Goal: Task Accomplishment & Management: Use online tool/utility

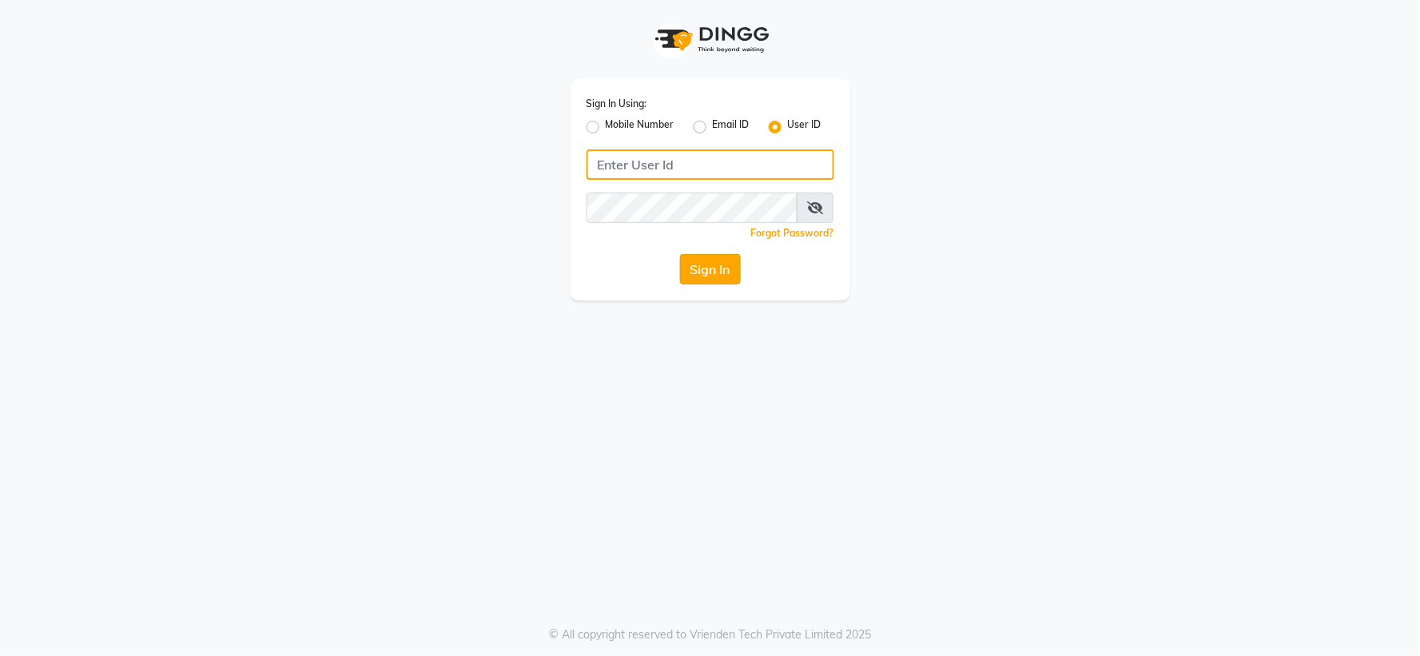
type input "giaas123"
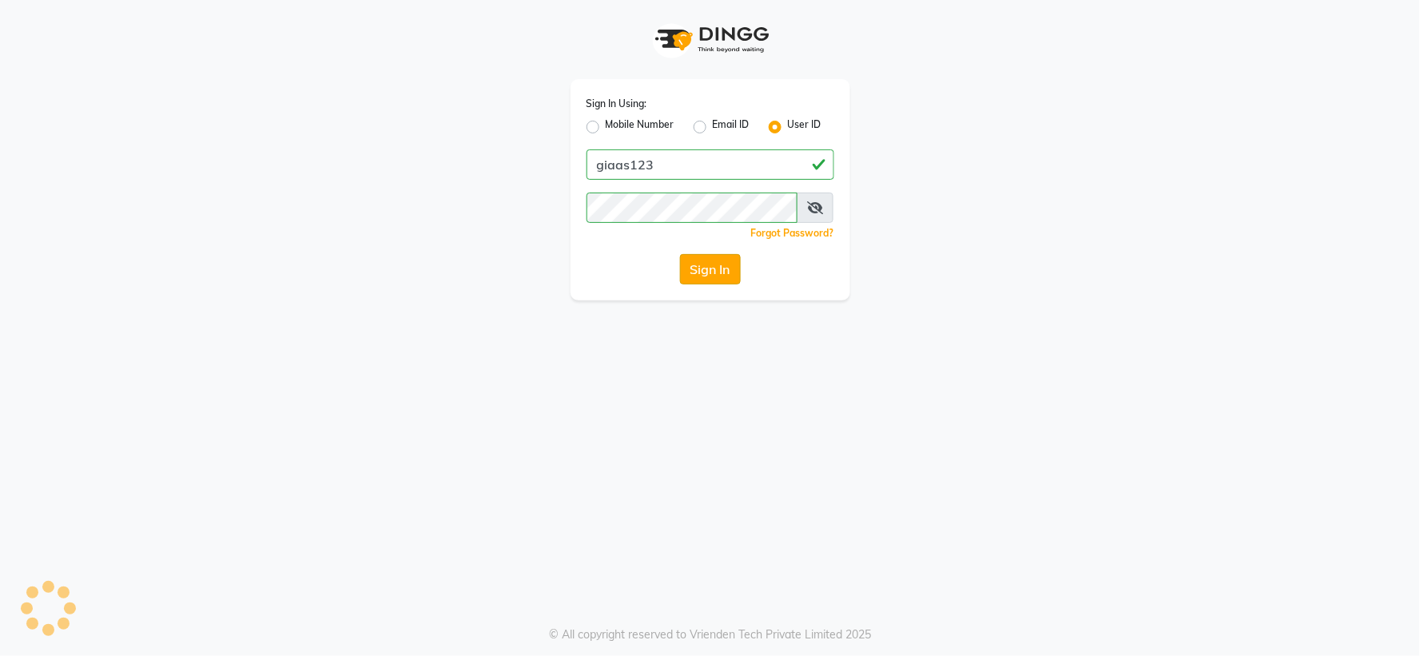
click at [728, 264] on button "Sign In" at bounding box center [710, 269] width 61 height 30
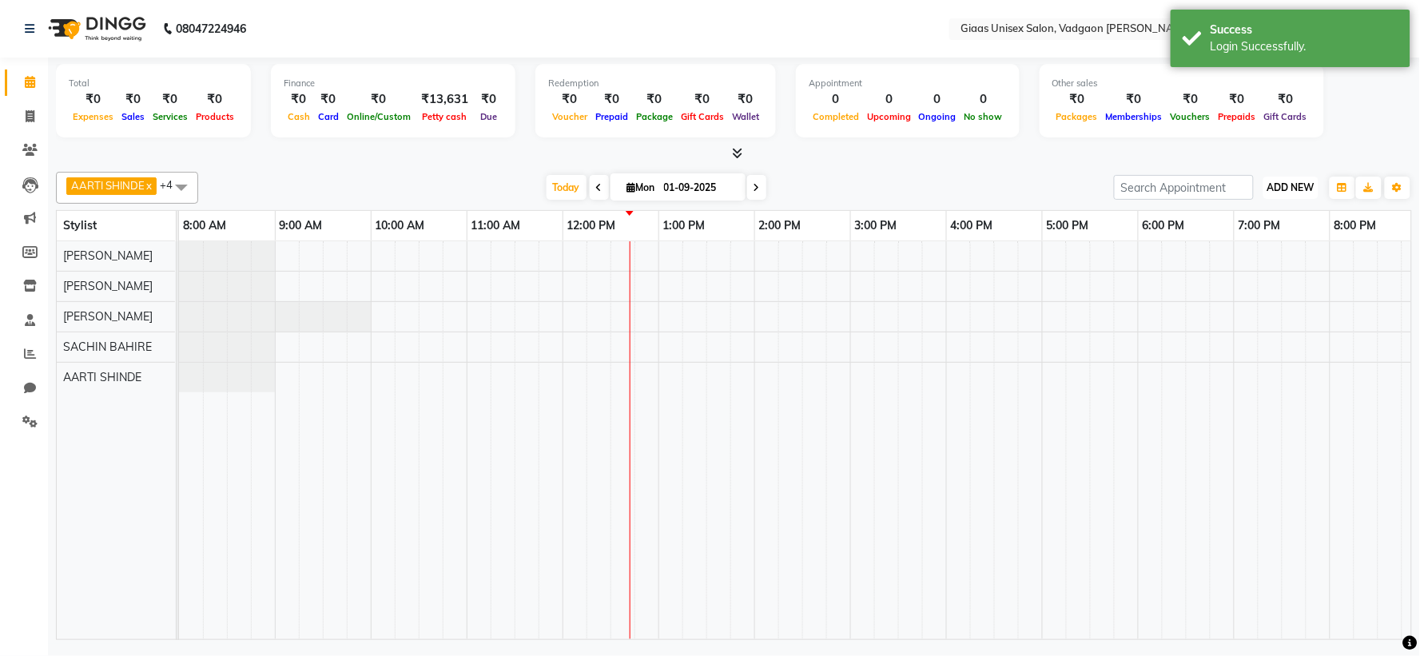
click at [1287, 189] on span "ADD NEW" at bounding box center [1290, 187] width 47 height 12
click at [1255, 256] on link "Add Expense" at bounding box center [1255, 258] width 126 height 21
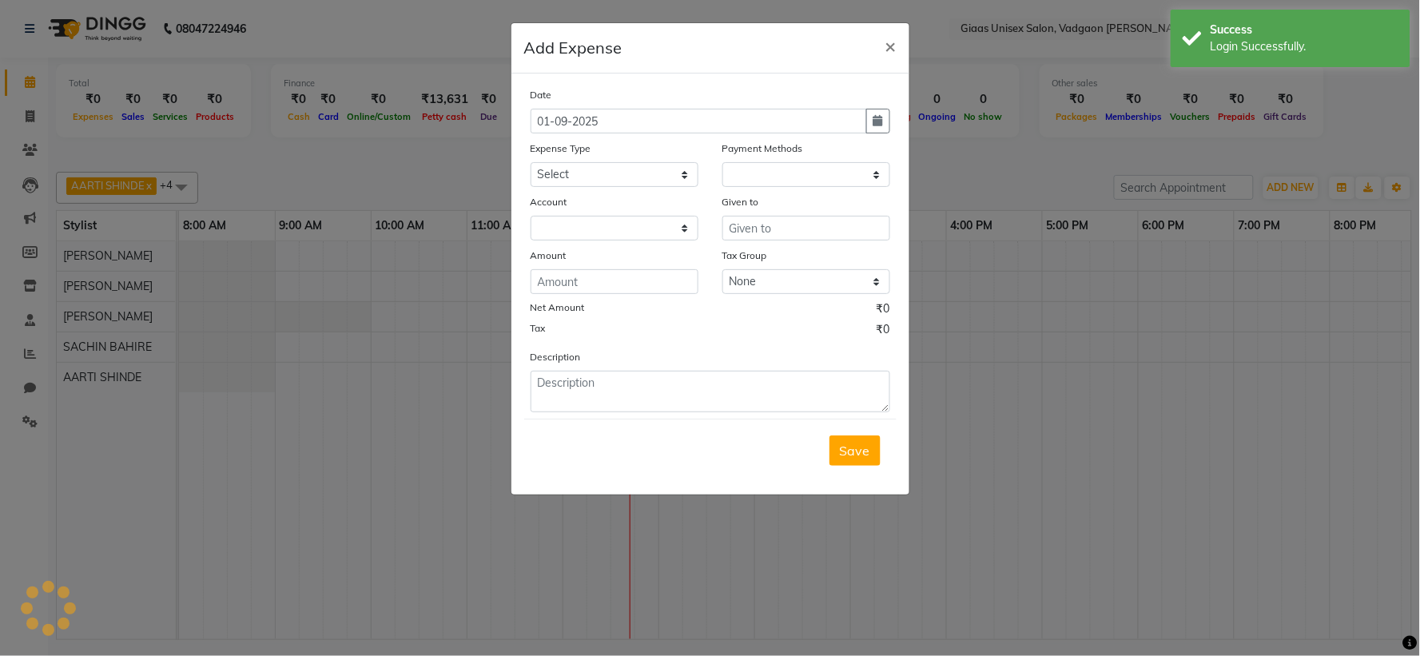
select select "1"
select select "7144"
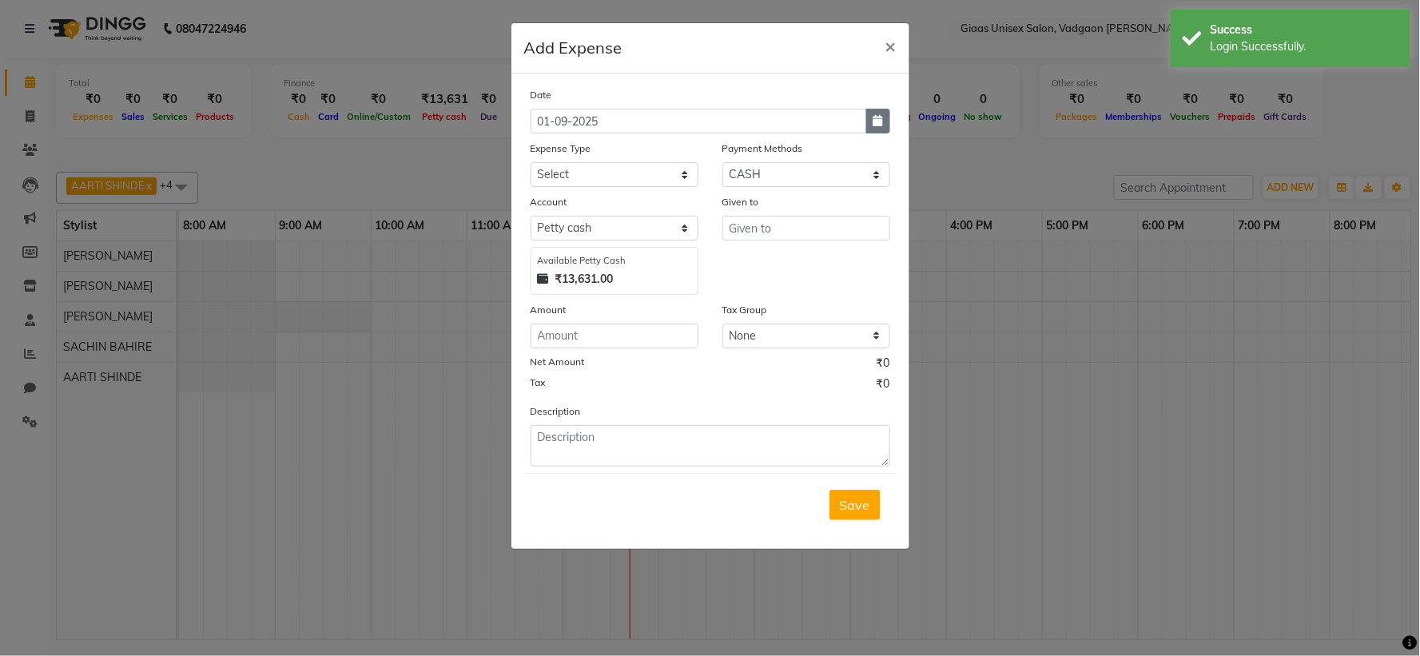
click at [876, 123] on icon "button" at bounding box center [878, 120] width 10 height 11
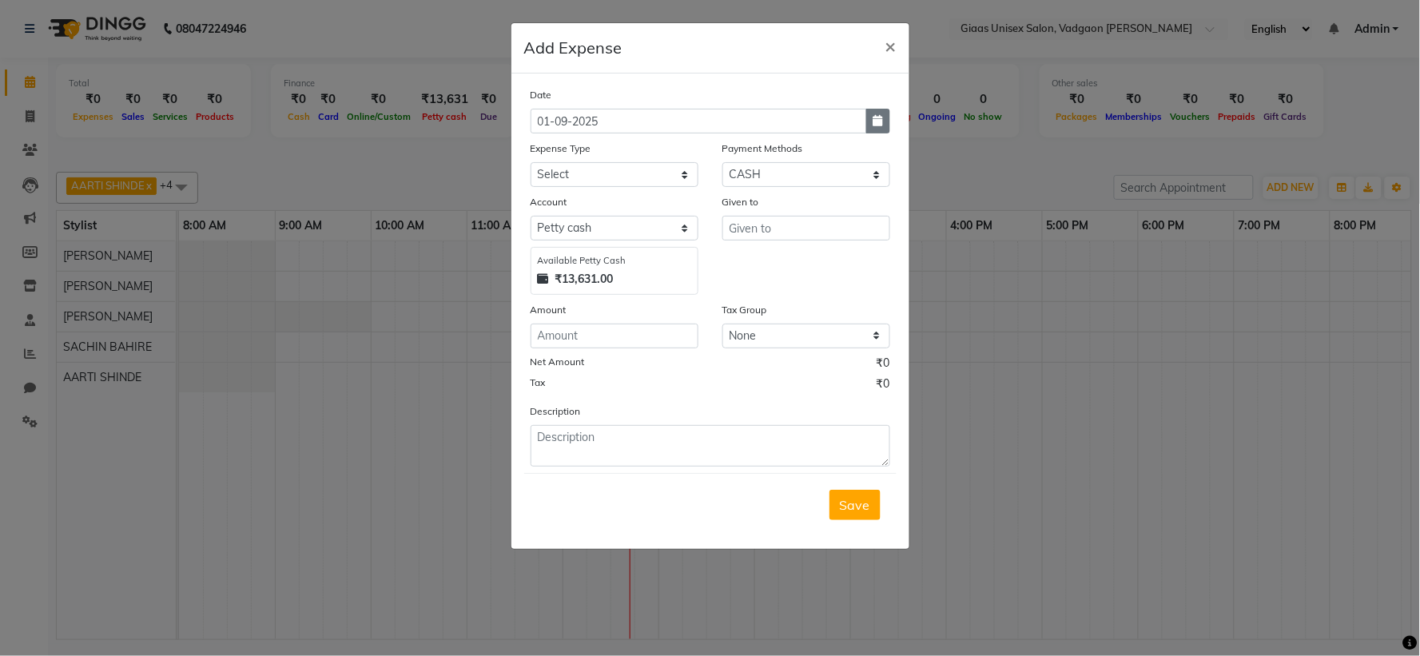
select select "9"
select select "2025"
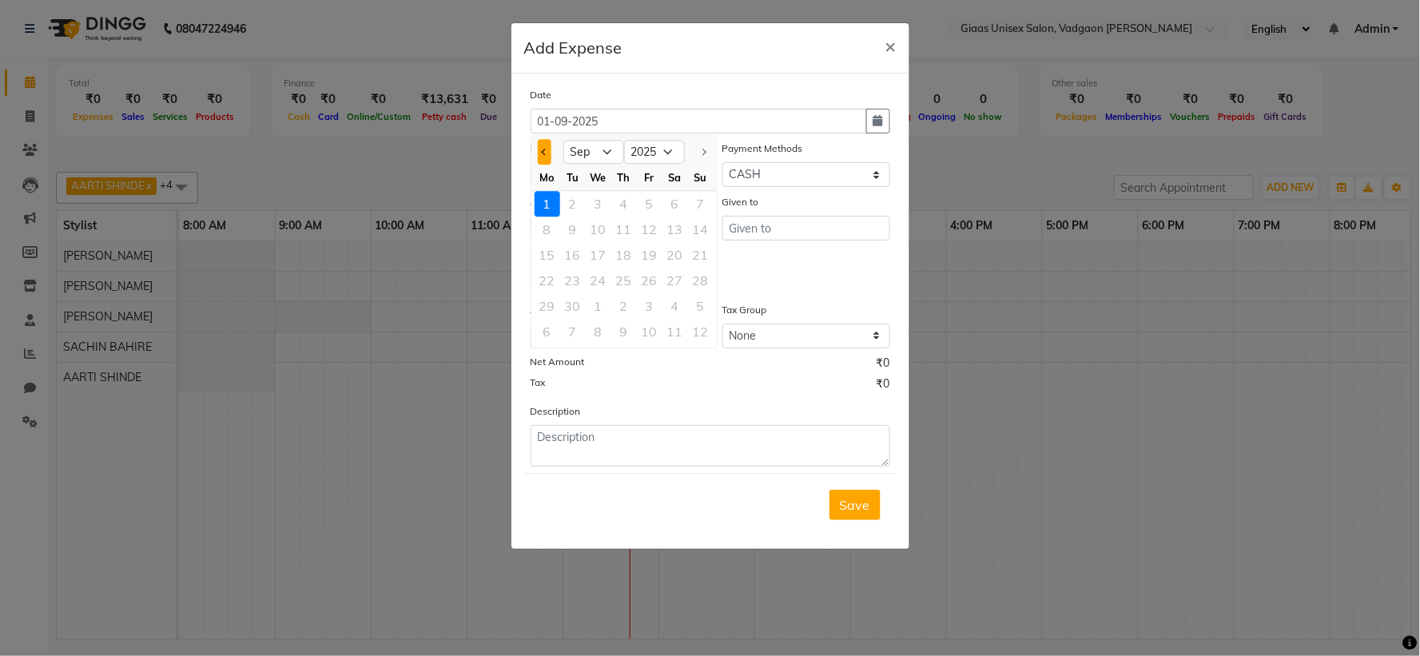
click at [546, 154] on button "Previous month" at bounding box center [545, 152] width 14 height 26
select select "8"
click at [600, 256] on div "13" at bounding box center [599, 255] width 26 height 26
type input "13-08-2025"
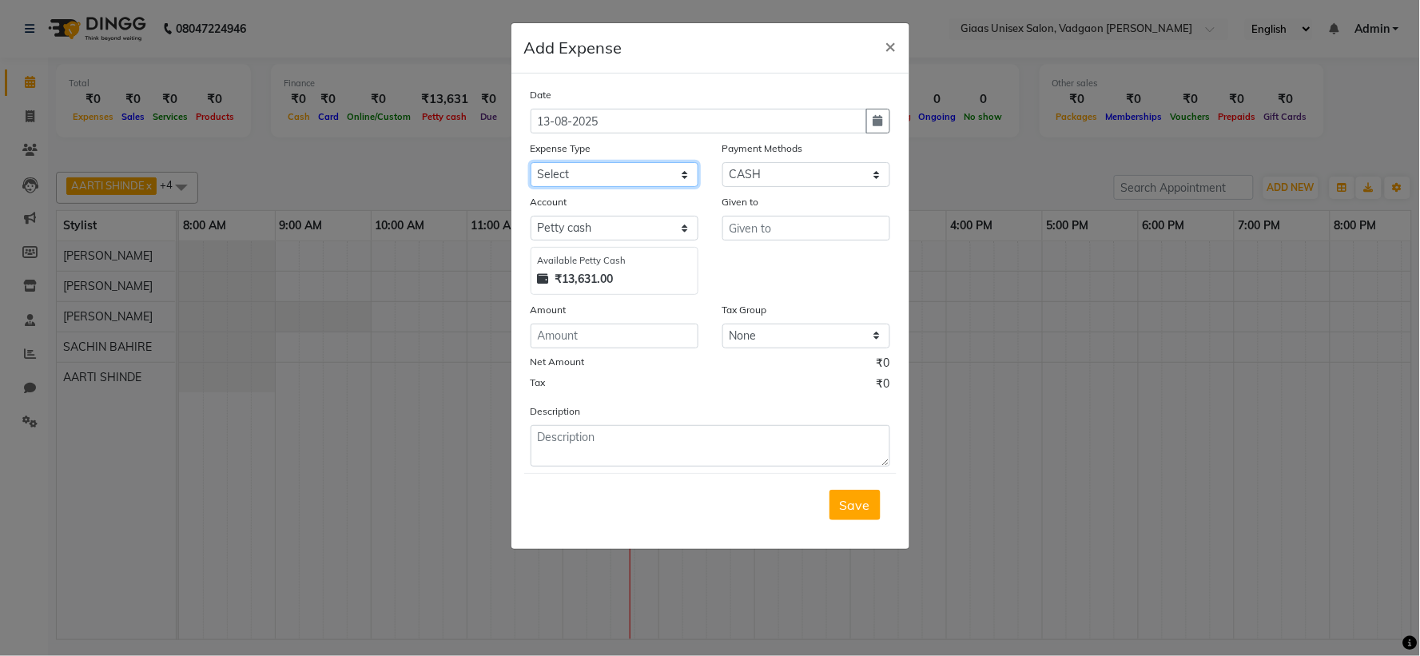
click at [673, 178] on select "Select 7 STAR PRODUCT A C SERVICING Advance Salary agarbatti bandge Bank charge…" at bounding box center [614, 174] width 168 height 25
select select "20954"
click at [530, 162] on select "Select 7 STAR PRODUCT A C SERVICING Advance Salary agarbatti bandge Bank charge…" at bounding box center [614, 174] width 168 height 25
click at [789, 174] on select "Select Cheque BANKTANSFER CASH CARD UPI Prepaid Package Points Gift Card Wallet…" at bounding box center [806, 174] width 168 height 25
select select "14"
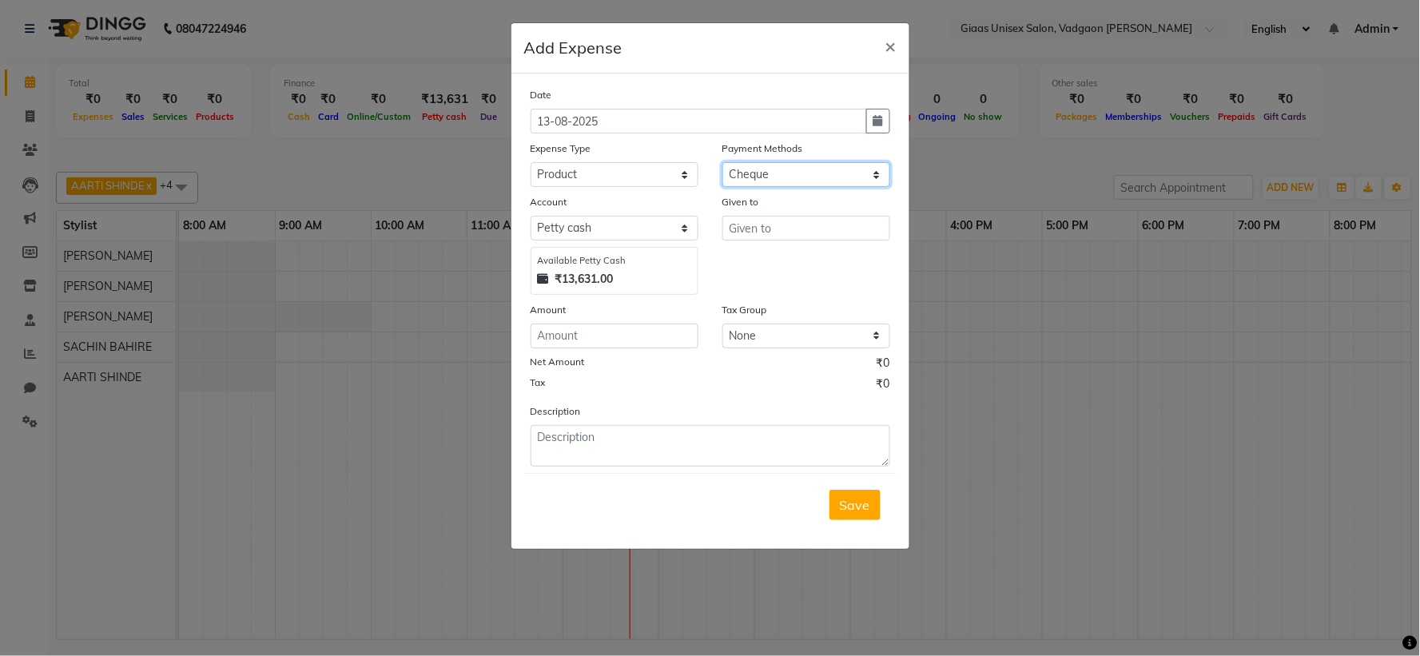
click at [722, 162] on select "Select Cheque BANKTANSFER CASH CARD UPI Prepaid Package Points Gift Card Wallet…" at bounding box center [806, 174] width 168 height 25
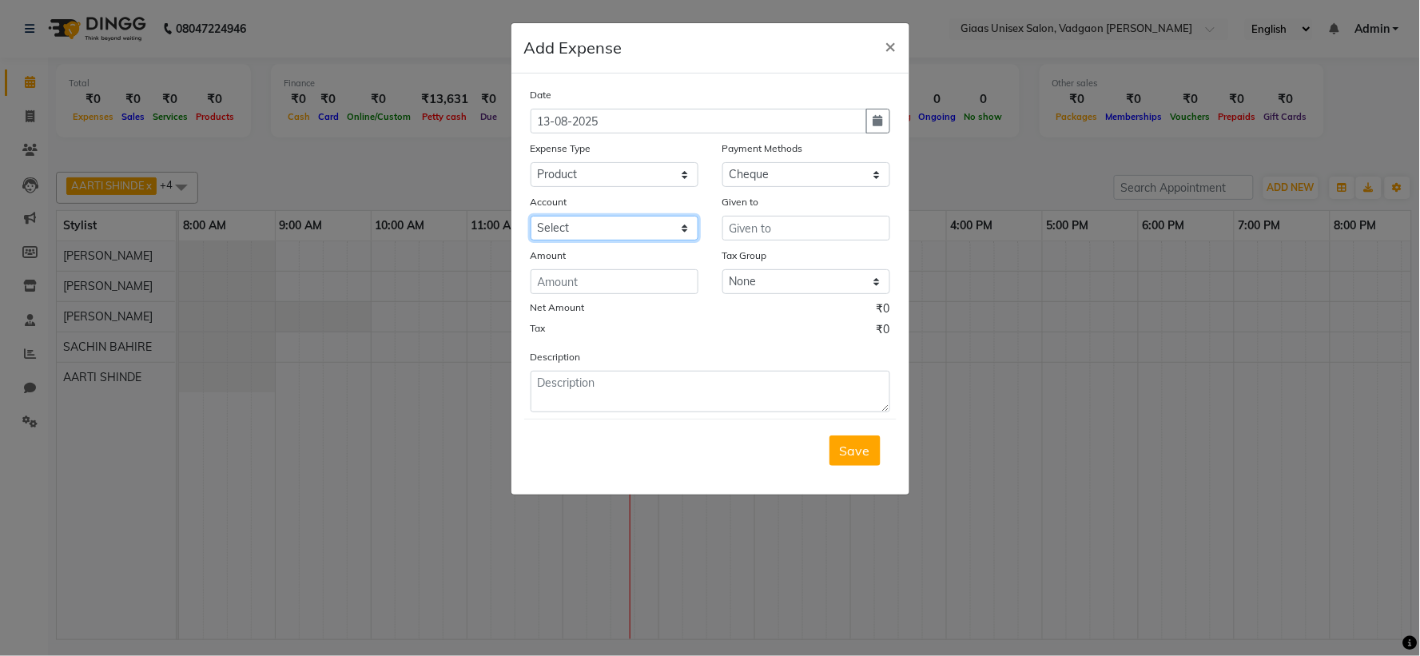
click at [669, 230] on select "Select IDFC" at bounding box center [614, 228] width 168 height 25
select select "7910"
click at [530, 216] on select "Select IDFC" at bounding box center [614, 228] width 168 height 25
click at [771, 232] on input "text" at bounding box center [806, 228] width 168 height 25
type input "MODISH TREATMENT"
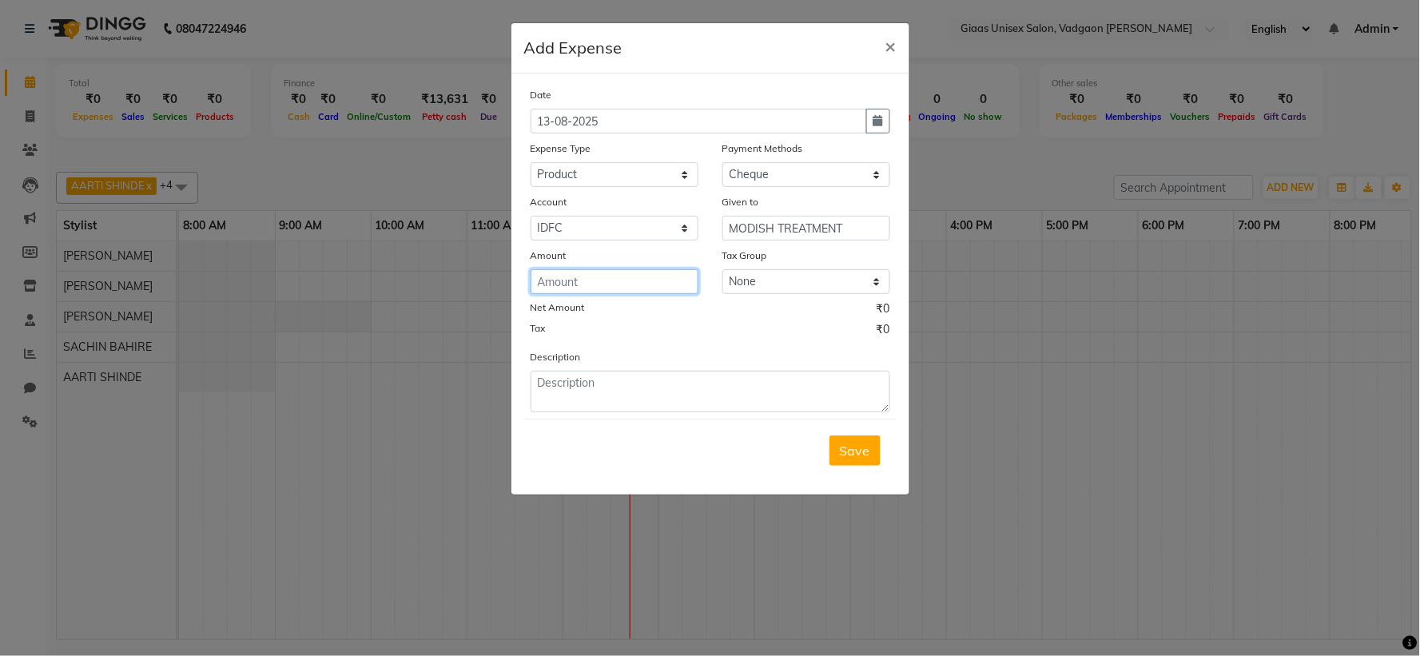
click at [663, 280] on input "number" at bounding box center [614, 281] width 168 height 25
type input "18000"
click at [864, 451] on span "Save" at bounding box center [855, 451] width 30 height 16
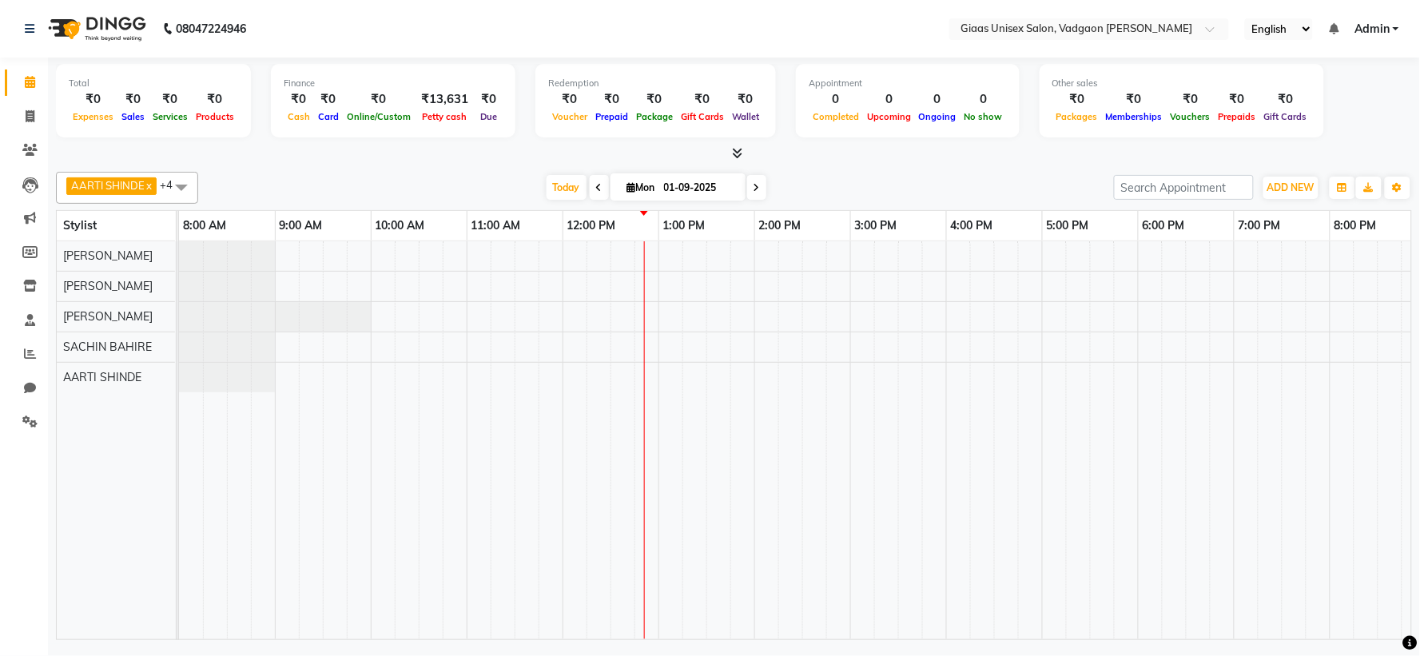
click at [712, 38] on nav "08047224946 Select Location × [GEOGRAPHIC_DATA] Salon, Vadgaon [PERSON_NAME] En…" at bounding box center [710, 29] width 1420 height 58
